Goal: Information Seeking & Learning: Learn about a topic

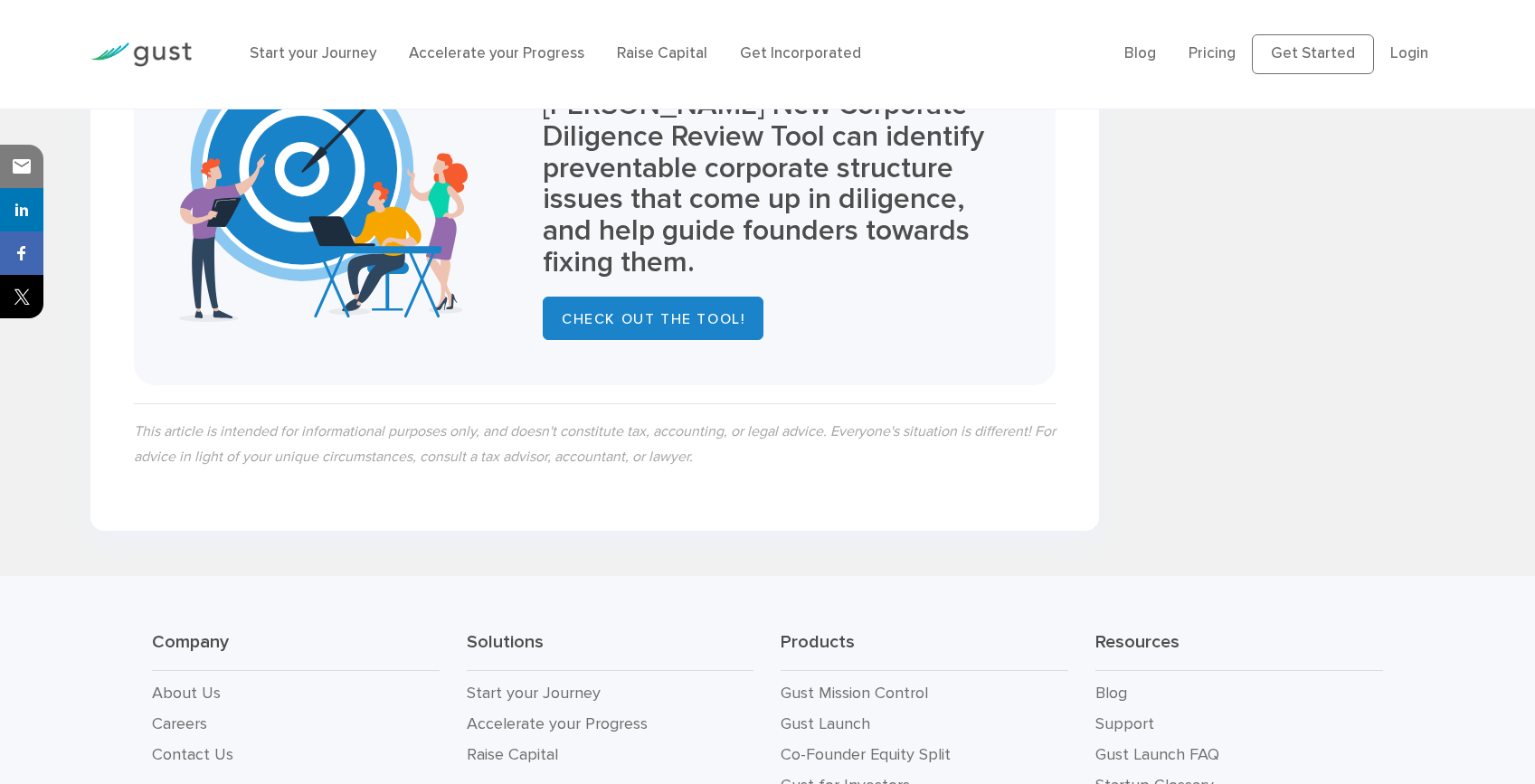
scroll to position [2352, 0]
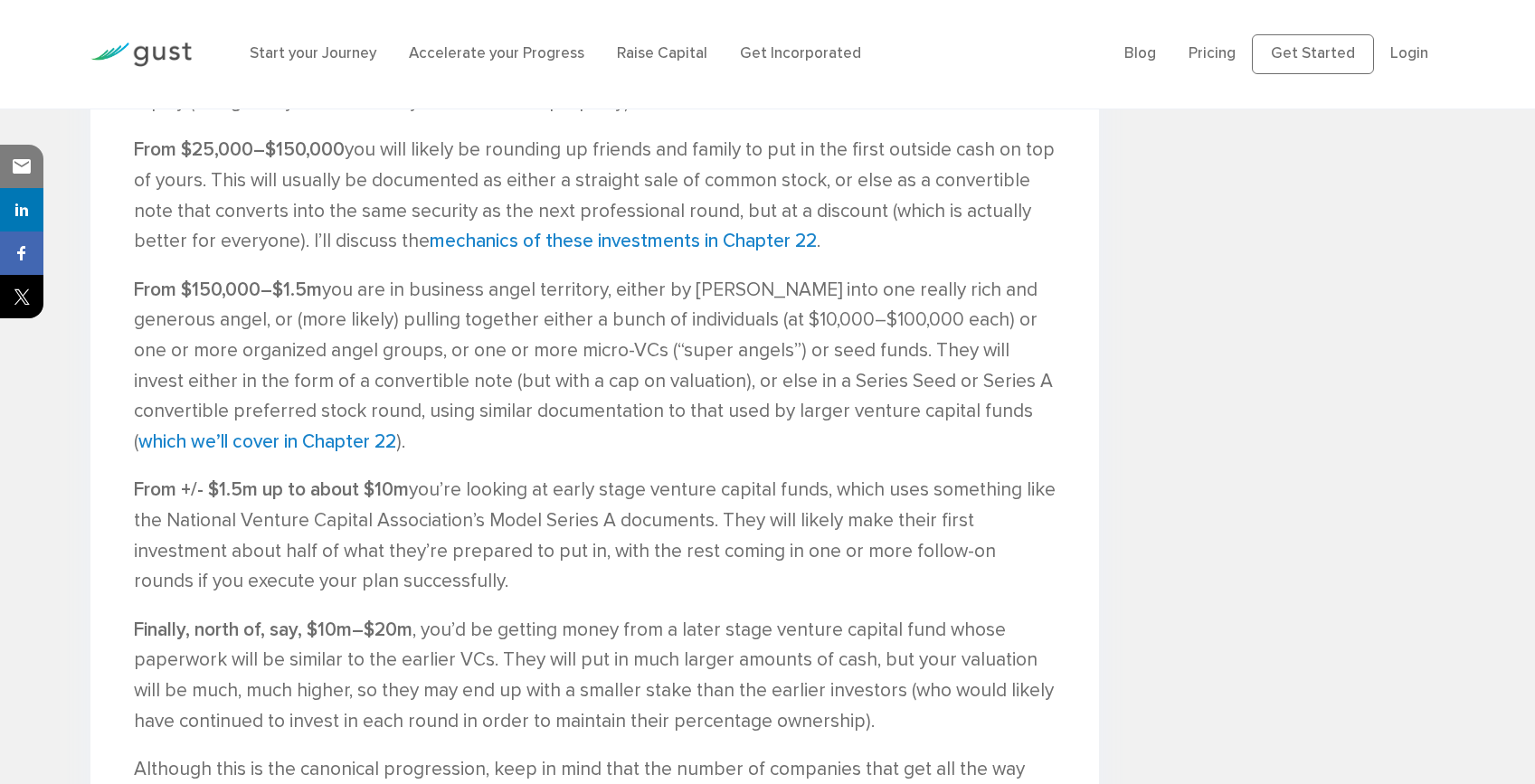
scroll to position [1999, 0]
